Goal: Check status: Check status

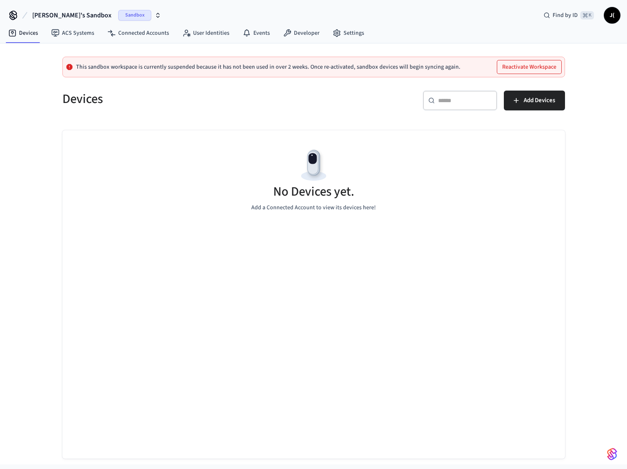
click at [155, 14] on icon "button" at bounding box center [158, 15] width 7 height 7
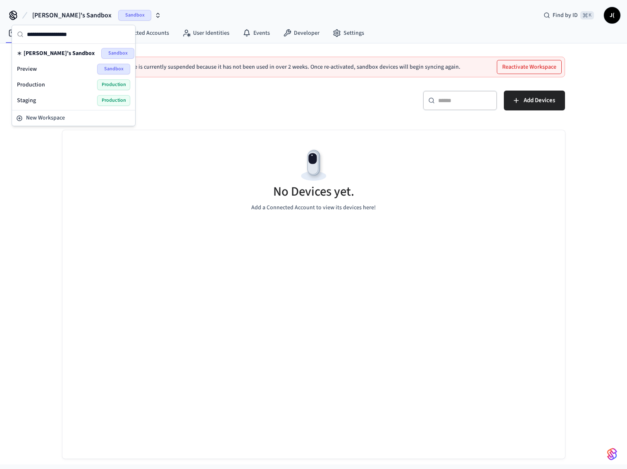
click at [78, 82] on div "Production Production" at bounding box center [73, 84] width 113 height 11
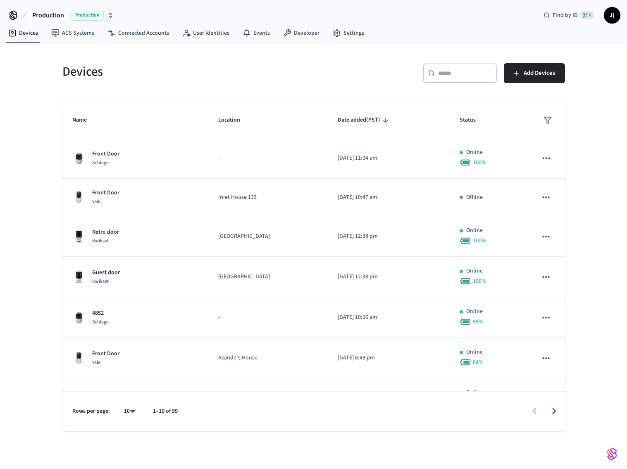
click at [440, 75] on input "text" at bounding box center [465, 73] width 54 height 8
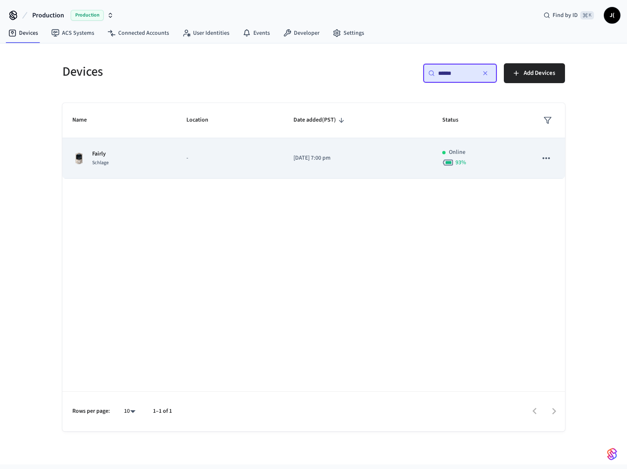
type input "******"
click at [312, 154] on p "[DATE] 7:00 pm" at bounding box center [358, 158] width 129 height 9
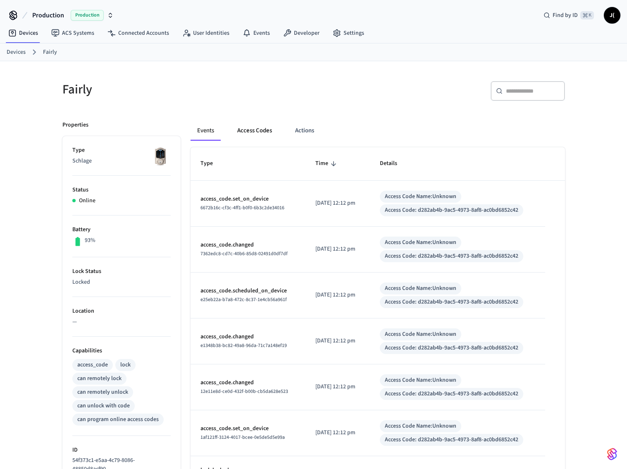
click at [256, 135] on button "Access Codes" at bounding box center [255, 131] width 48 height 20
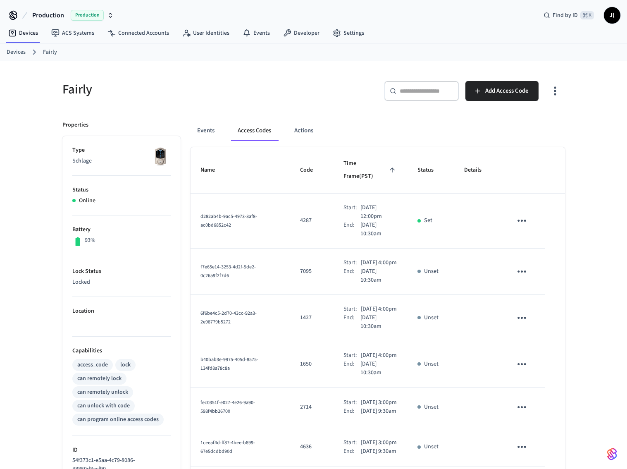
click at [409, 96] on div "​ ​" at bounding box center [422, 91] width 74 height 20
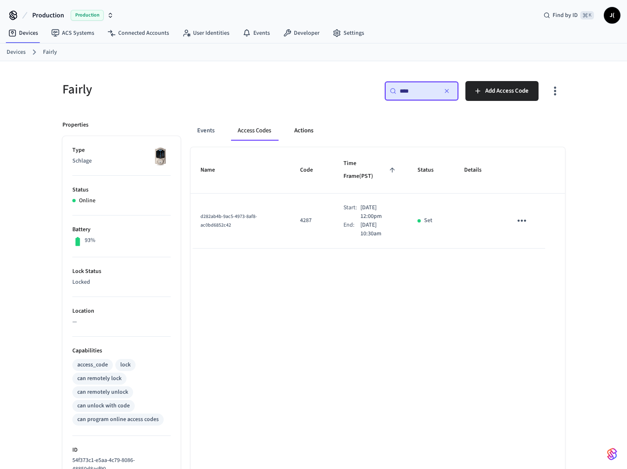
type input "****"
click at [306, 130] on button "Actions" at bounding box center [304, 131] width 32 height 20
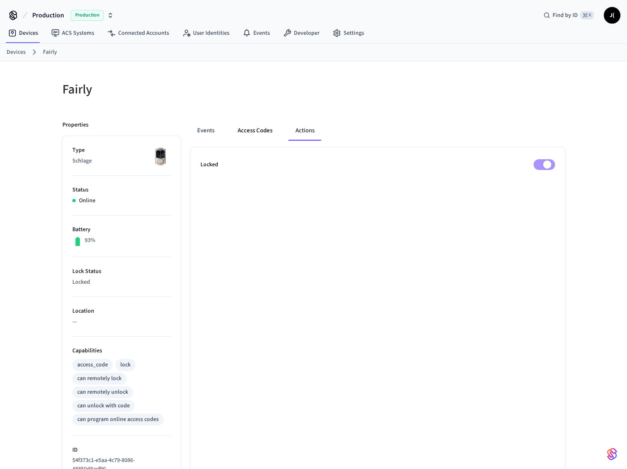
click at [256, 131] on button "Access Codes" at bounding box center [255, 131] width 48 height 20
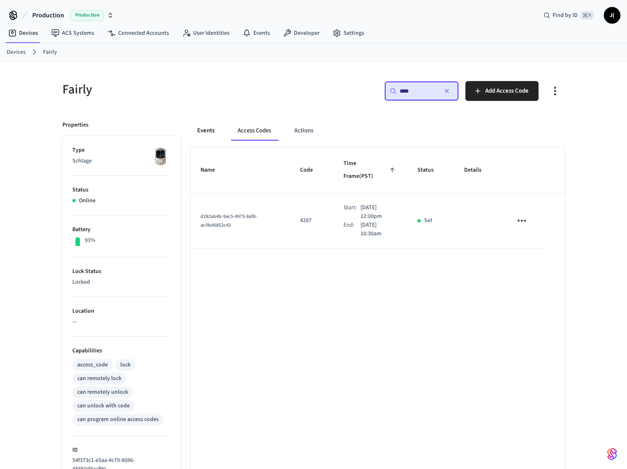
click at [209, 130] on button "Events" at bounding box center [206, 131] width 31 height 20
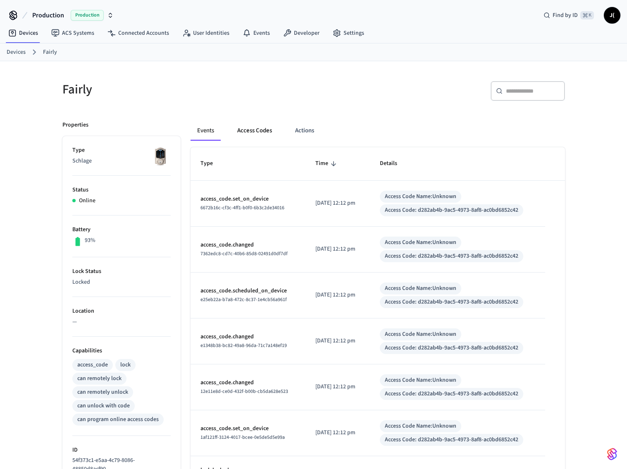
click at [249, 132] on button "Access Codes" at bounding box center [255, 131] width 48 height 20
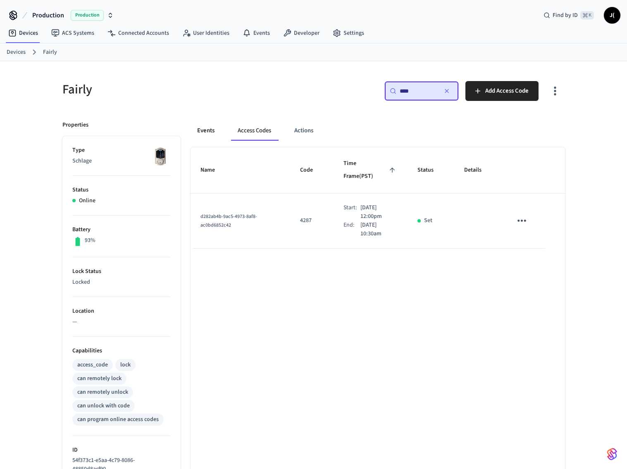
click at [208, 135] on button "Events" at bounding box center [206, 131] width 31 height 20
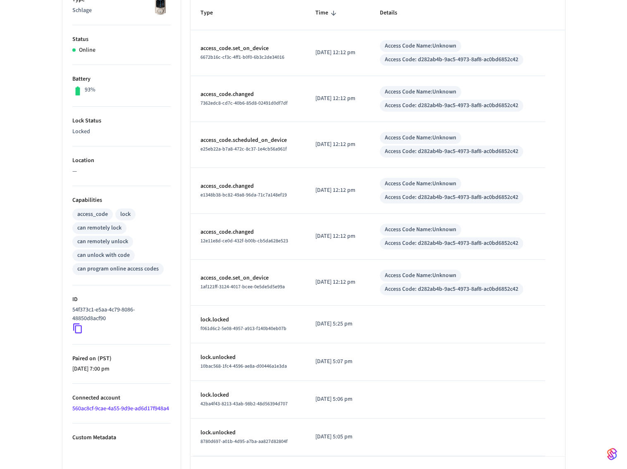
scroll to position [178, 0]
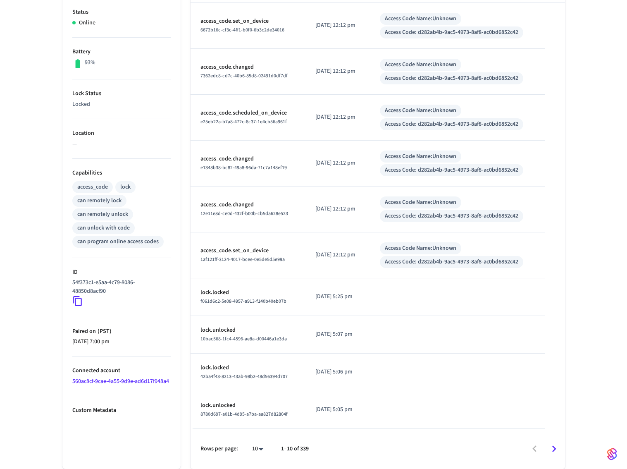
click at [556, 447] on icon "Go to next page" at bounding box center [554, 448] width 13 height 13
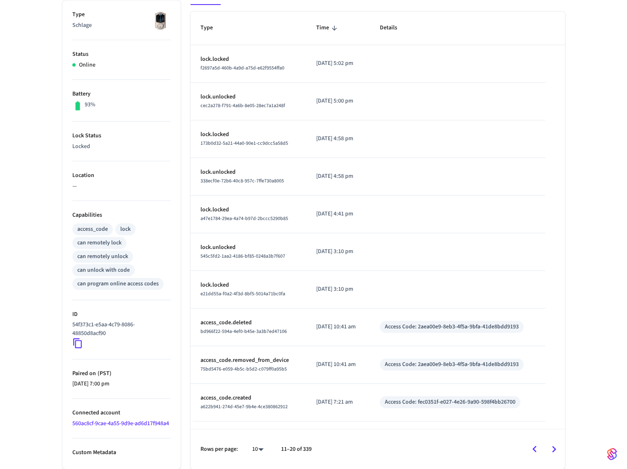
scroll to position [144, 0]
click at [553, 448] on icon "Go to next page" at bounding box center [554, 448] width 13 height 13
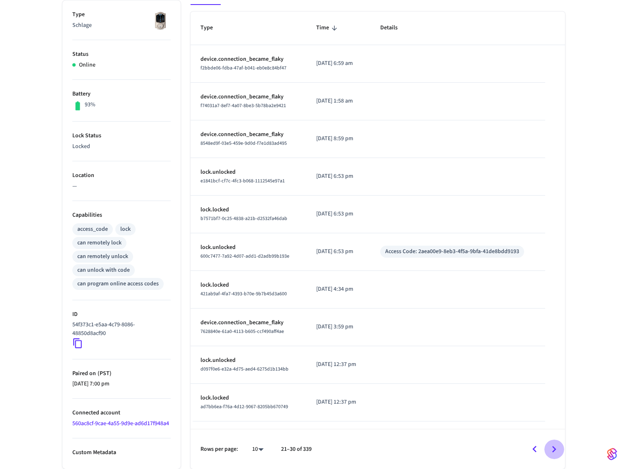
click at [556, 449] on icon "Go to next page" at bounding box center [554, 449] width 4 height 7
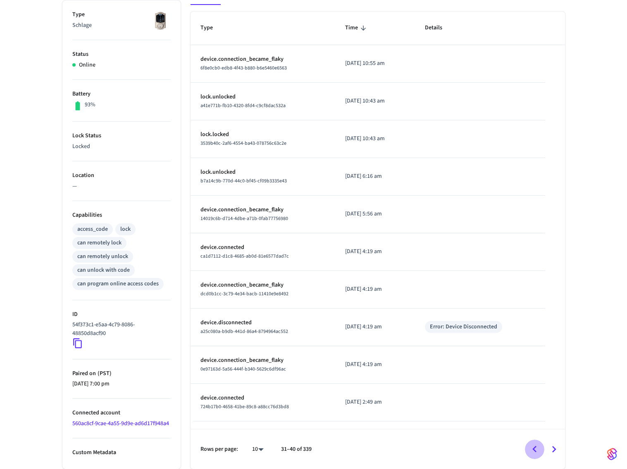
click at [533, 447] on icon "Go to previous page" at bounding box center [534, 449] width 13 height 13
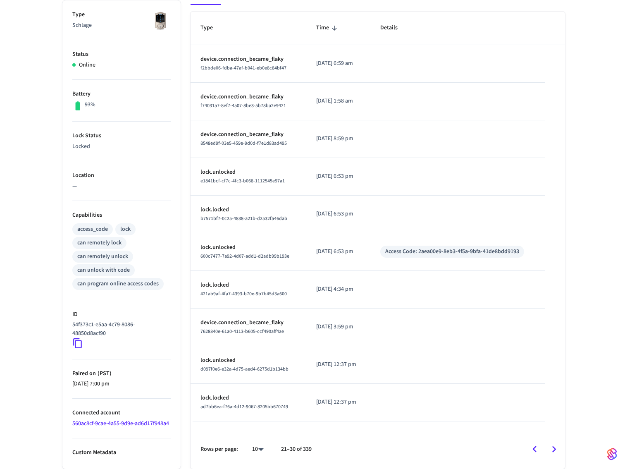
scroll to position [0, 0]
